Goal: Task Accomplishment & Management: Manage account settings

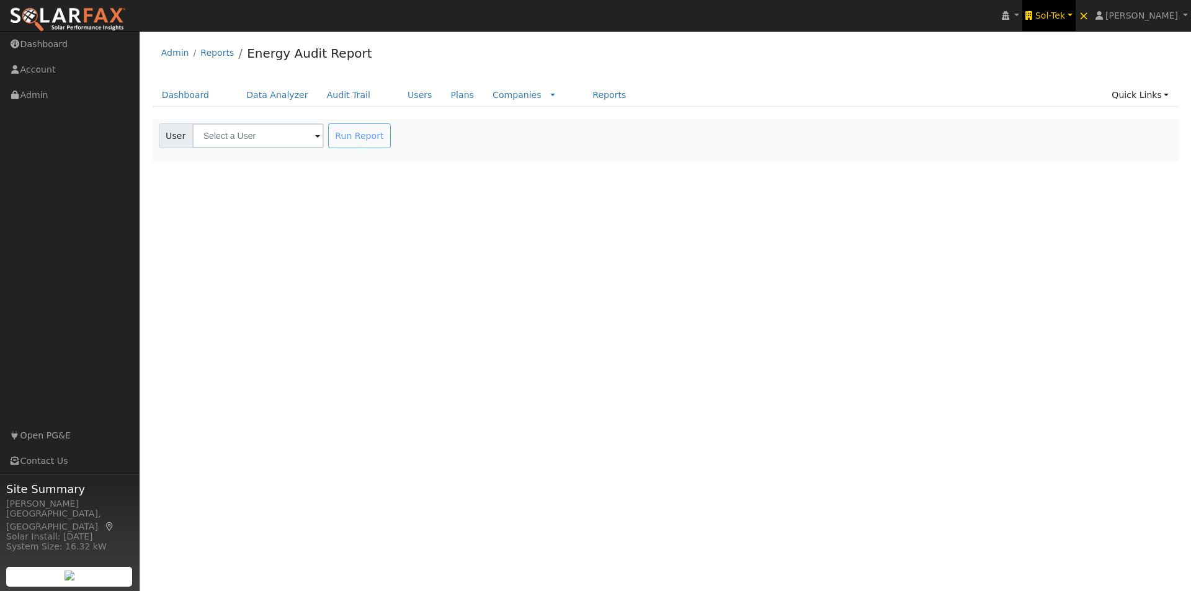
click at [585, 15] on span "Sol-Tek" at bounding box center [1050, 16] width 30 height 10
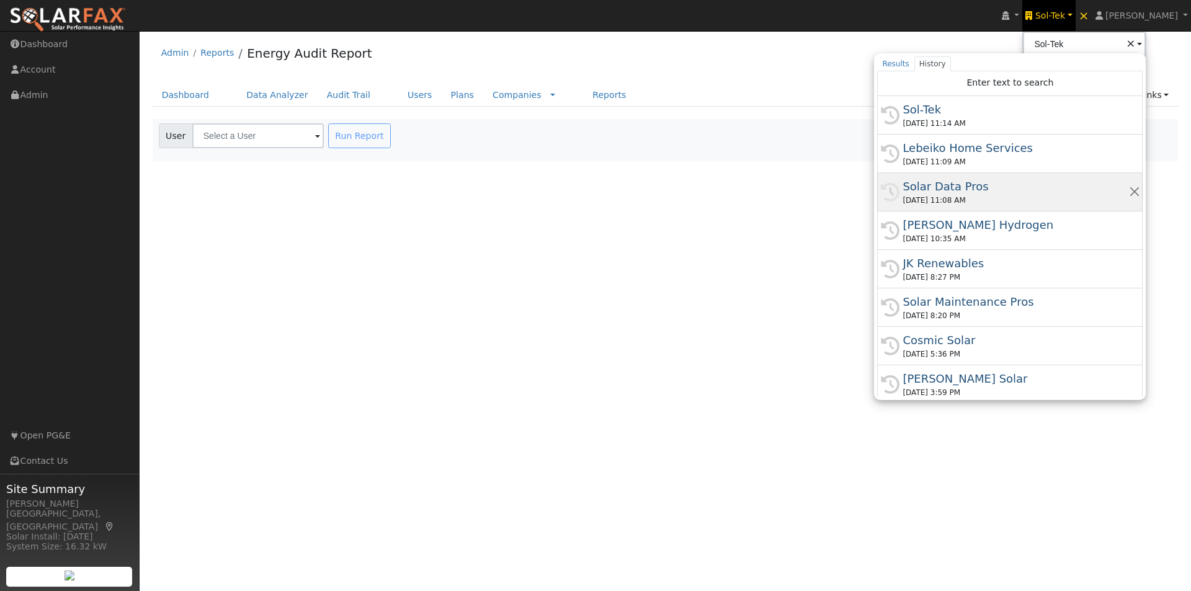
drag, startPoint x: 966, startPoint y: 187, endPoint x: 781, endPoint y: 121, distance: 196.7
click at [585, 185] on div "Solar Data Pros" at bounding box center [1015, 186] width 226 height 17
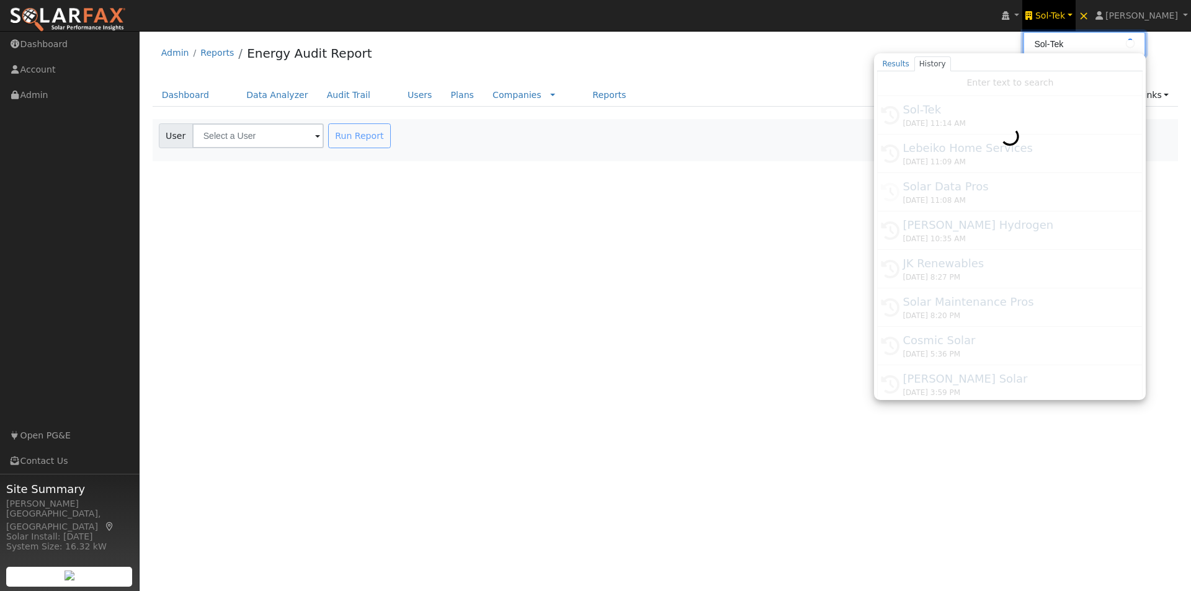
type input "Solar Data Pros"
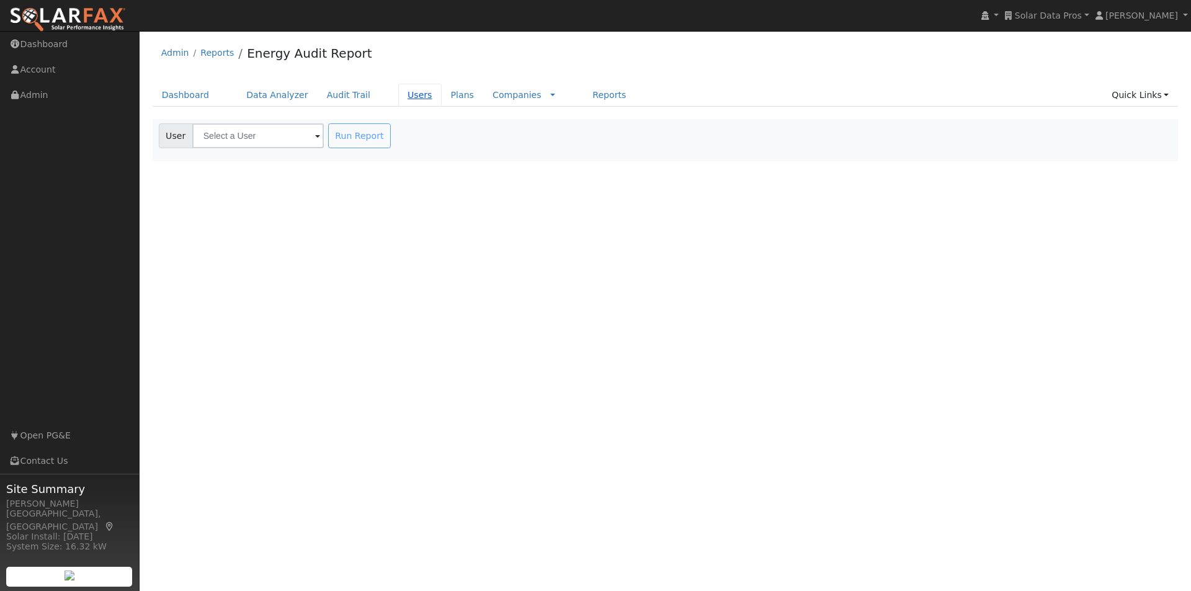
click at [400, 97] on link "Users" at bounding box center [419, 95] width 43 height 23
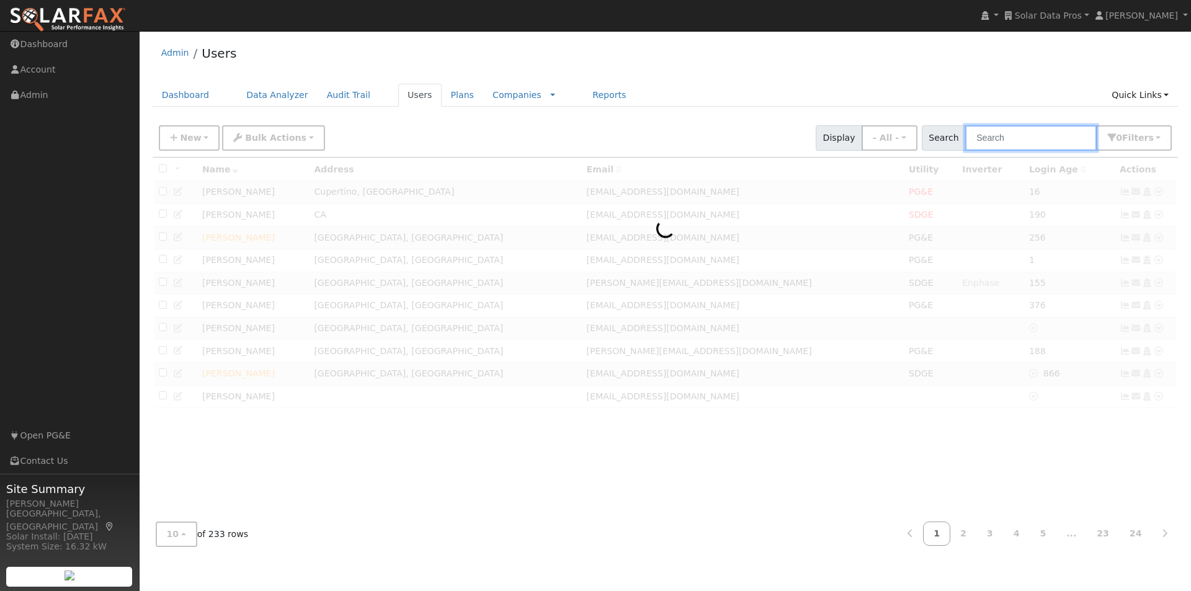
drag, startPoint x: 1000, startPoint y: 140, endPoint x: 1017, endPoint y: 136, distance: 17.0
click at [1005, 140] on input "text" at bounding box center [1030, 137] width 131 height 25
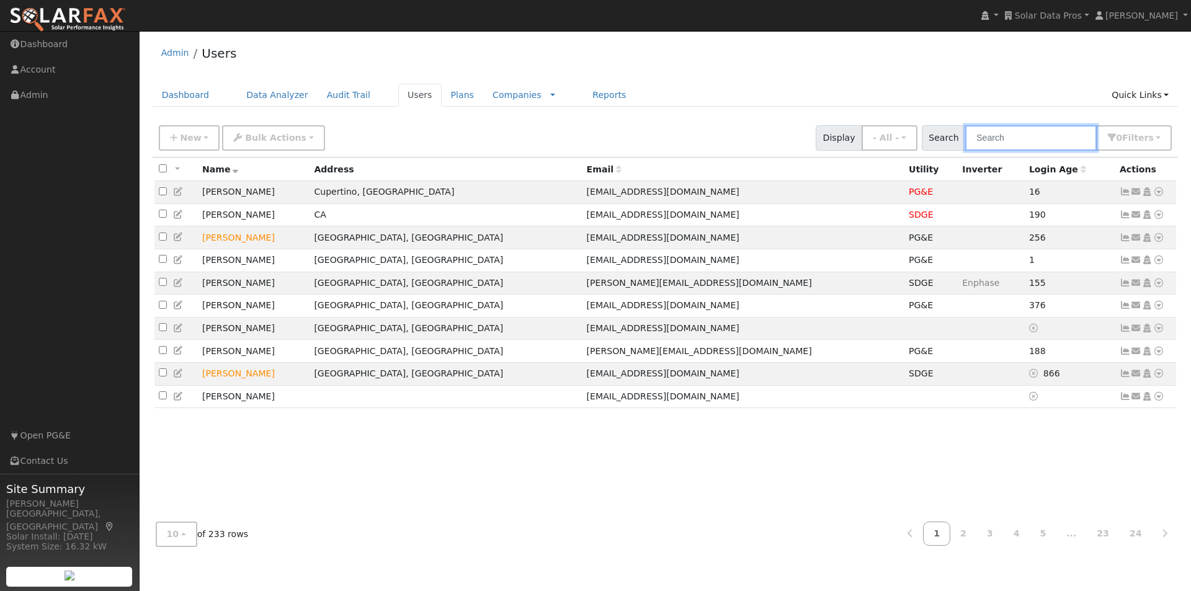
paste input "[EMAIL_ADDRESS][DOMAIN_NAME]"
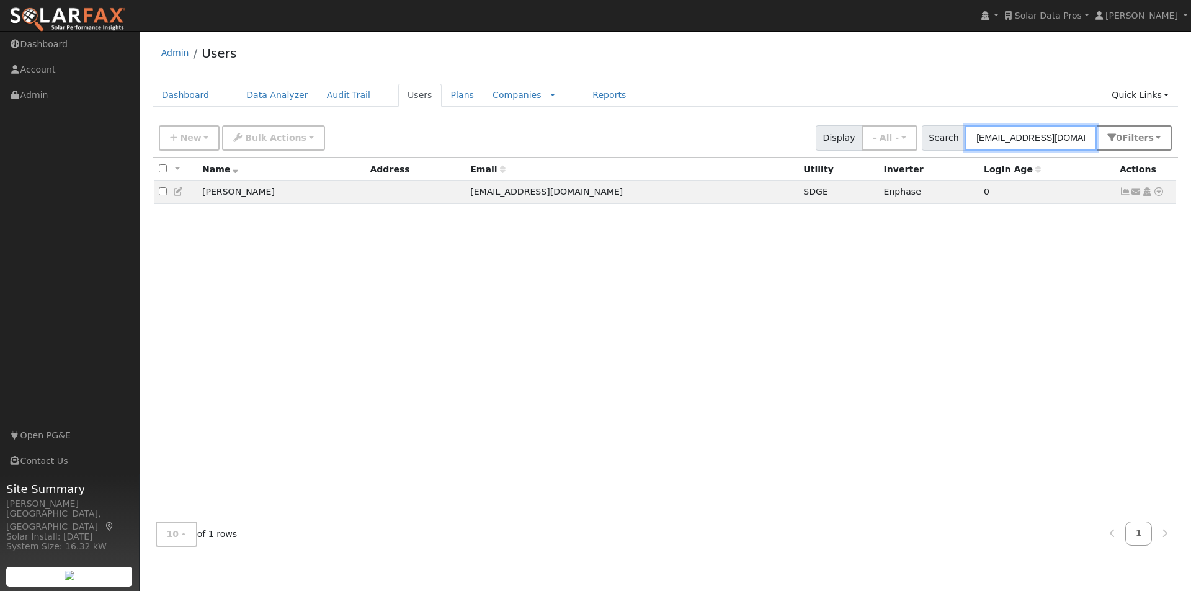
type input "[EMAIL_ADDRESS][DOMAIN_NAME]"
drag, startPoint x: 1133, startPoint y: 141, endPoint x: 1081, endPoint y: 153, distance: 52.9
click at [1132, 142] on span "Filter s" at bounding box center [1138, 138] width 32 height 10
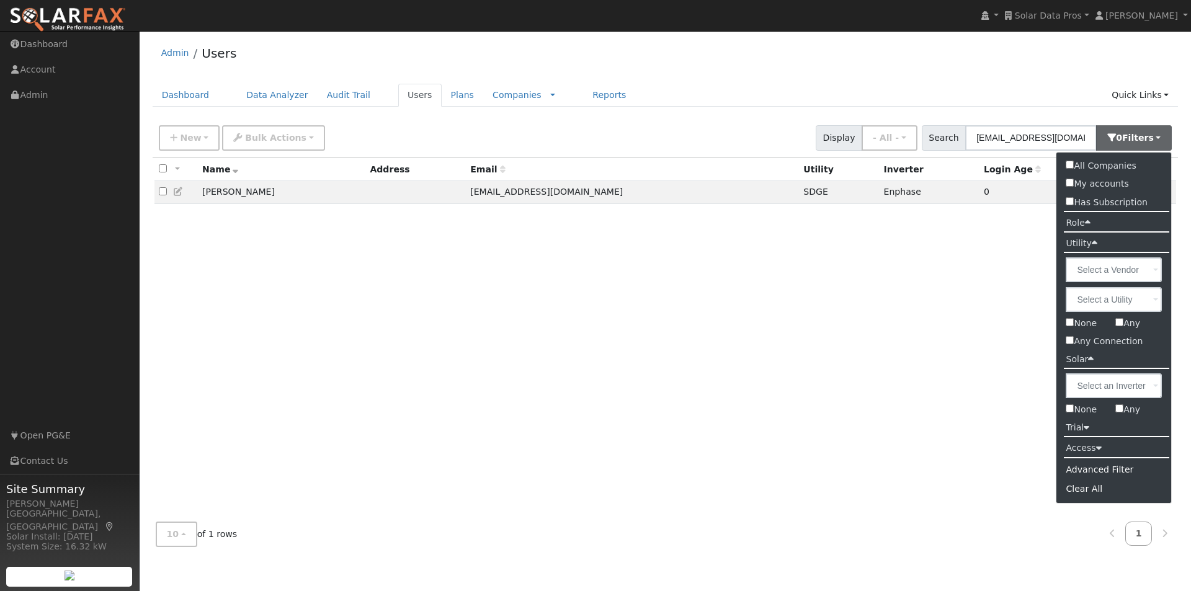
click at [1070, 166] on input "All Companies" at bounding box center [1069, 165] width 8 height 8
checkbox input "true"
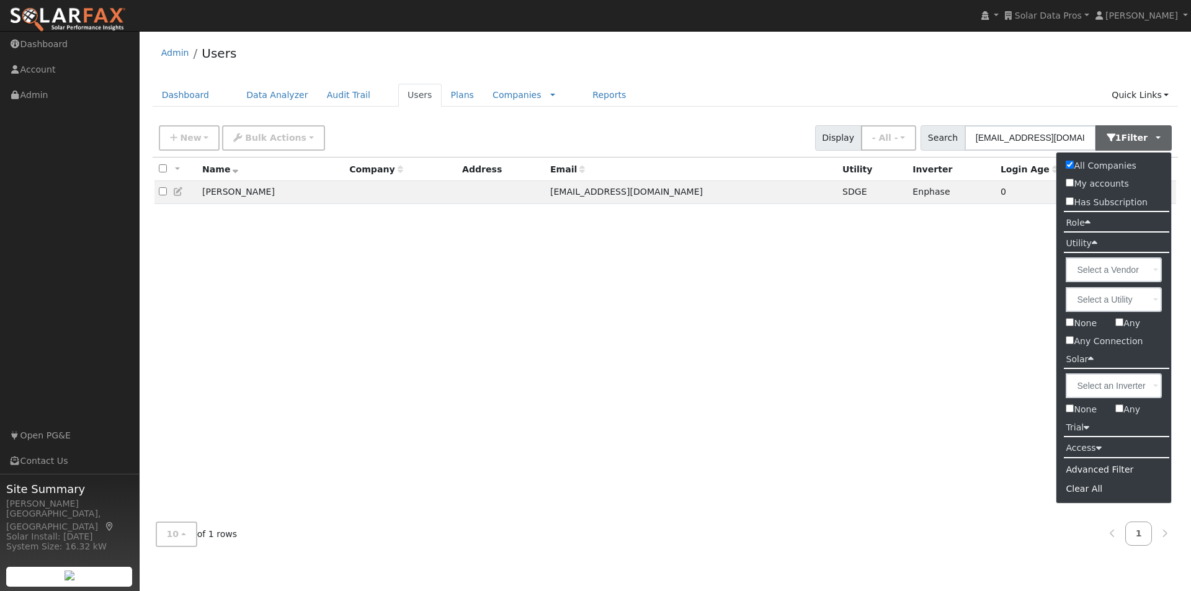
click at [750, 50] on div "Admin Users" at bounding box center [666, 56] width 1026 height 38
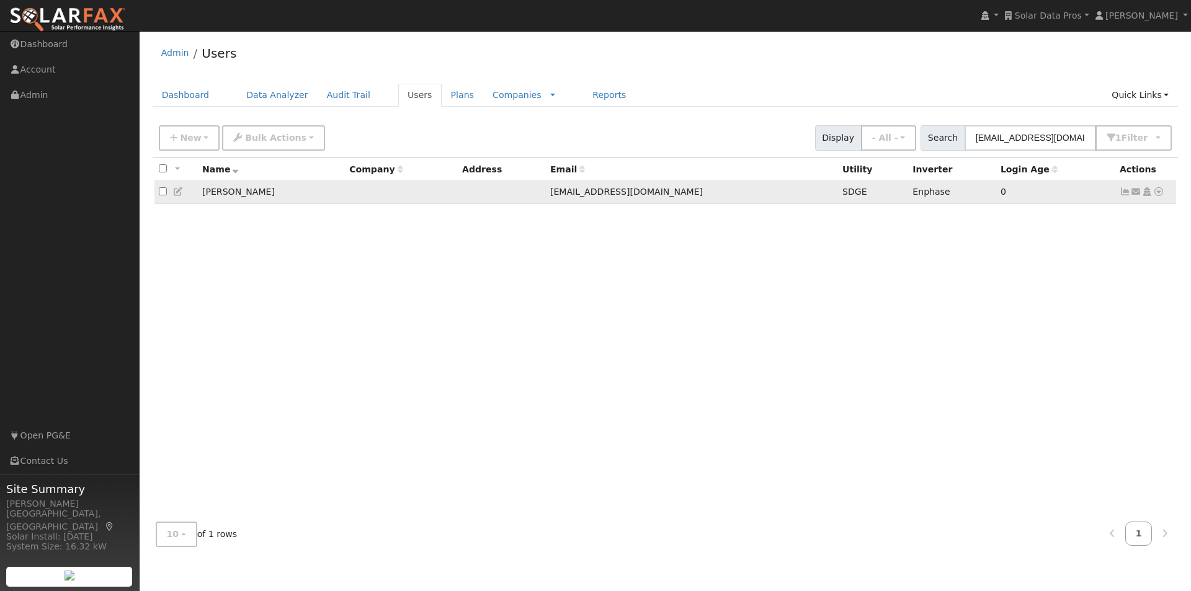
click at [175, 193] on icon at bounding box center [178, 191] width 11 height 9
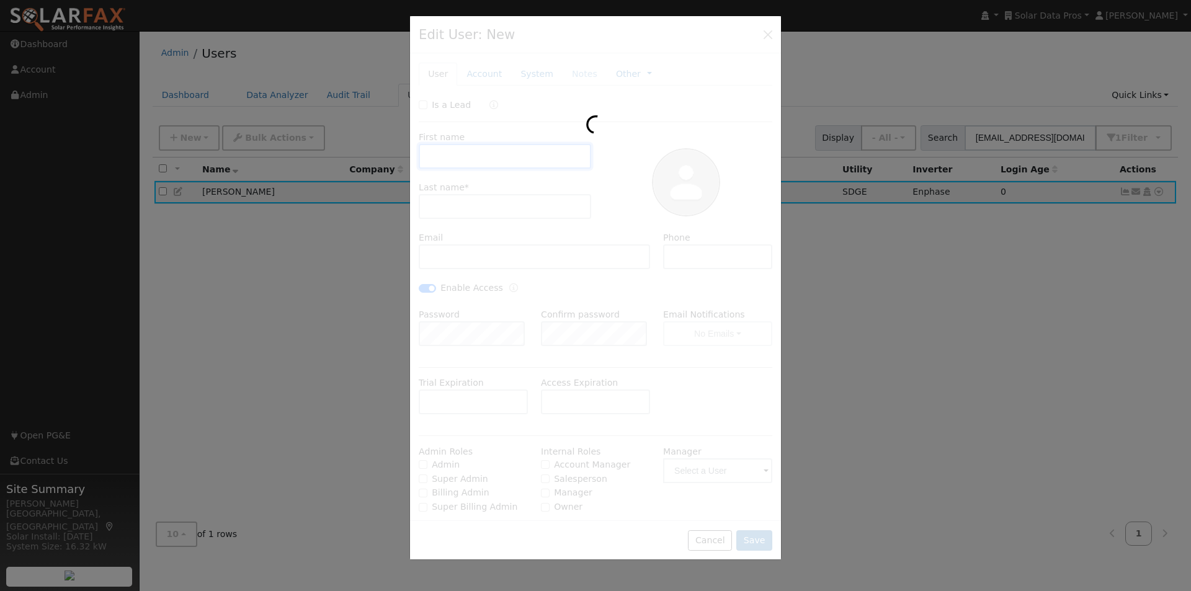
type input "[DATE]"
type input "[PERSON_NAME]"
type input "[EMAIL_ADDRESS][DOMAIN_NAME]"
checkbox input "true"
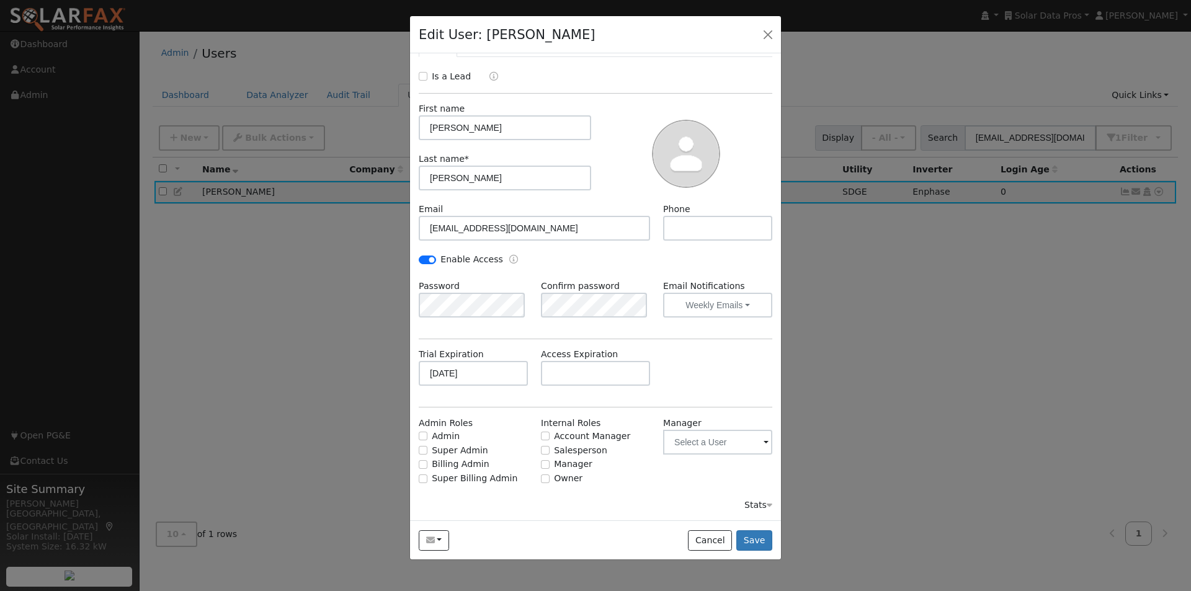
click at [744, 505] on div "Stats" at bounding box center [758, 505] width 28 height 13
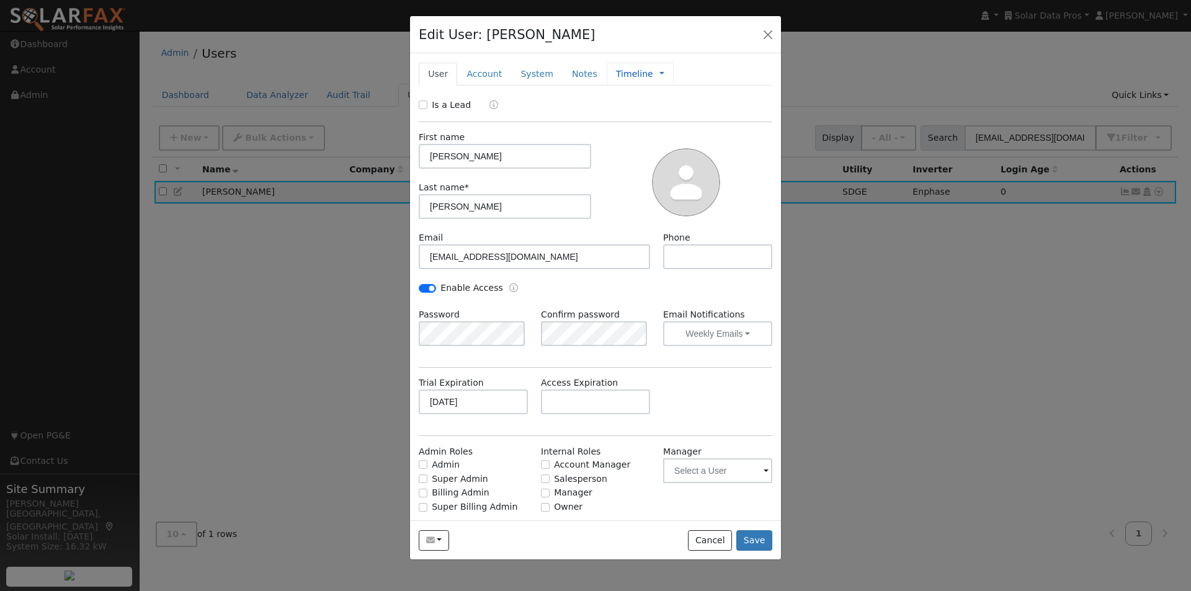
click at [616, 76] on link "Timeline" at bounding box center [634, 74] width 37 height 13
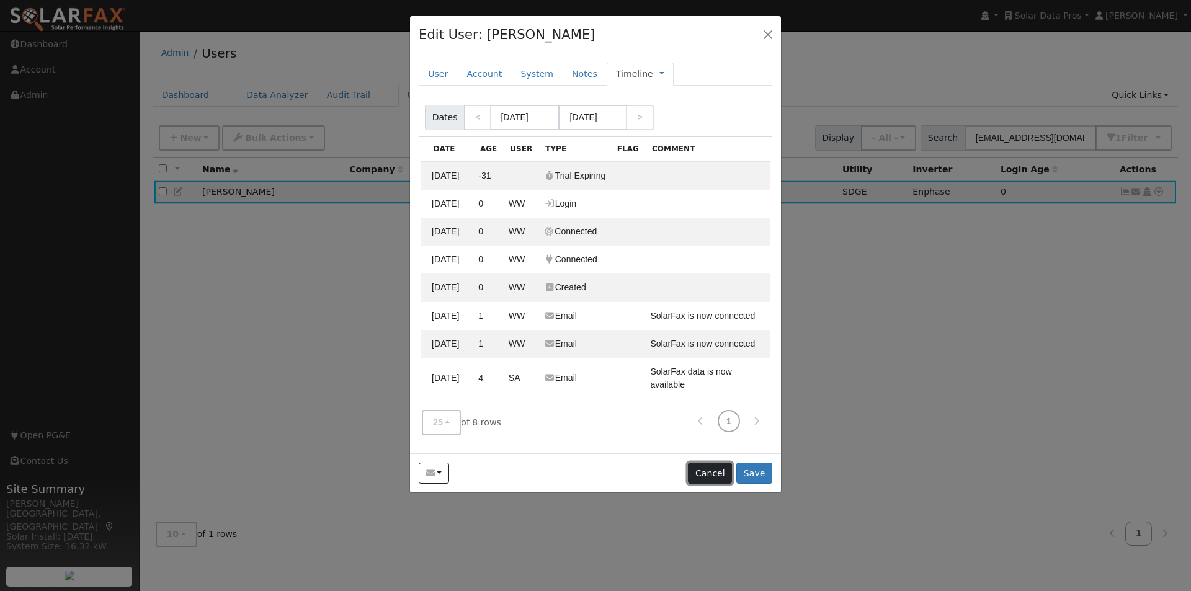
click at [707, 478] on button "Cancel" at bounding box center [710, 473] width 44 height 21
